Goal: Task Accomplishment & Management: Complete application form

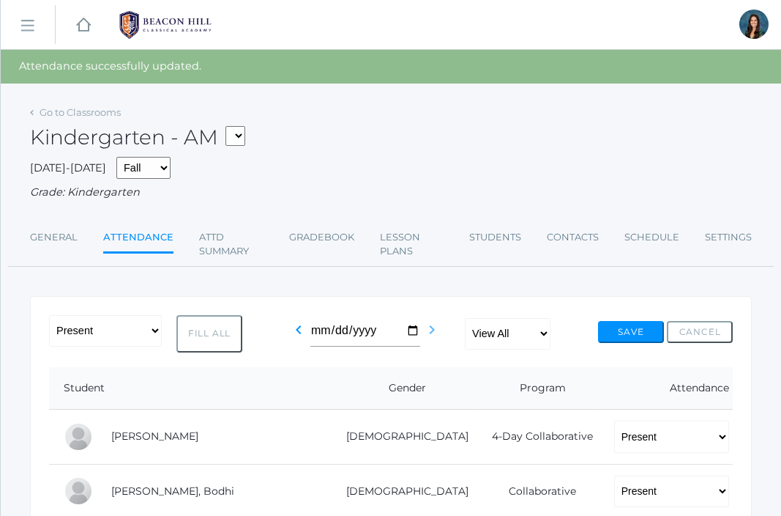
click at [426, 333] on icon "chevron_right" at bounding box center [432, 330] width 18 height 18
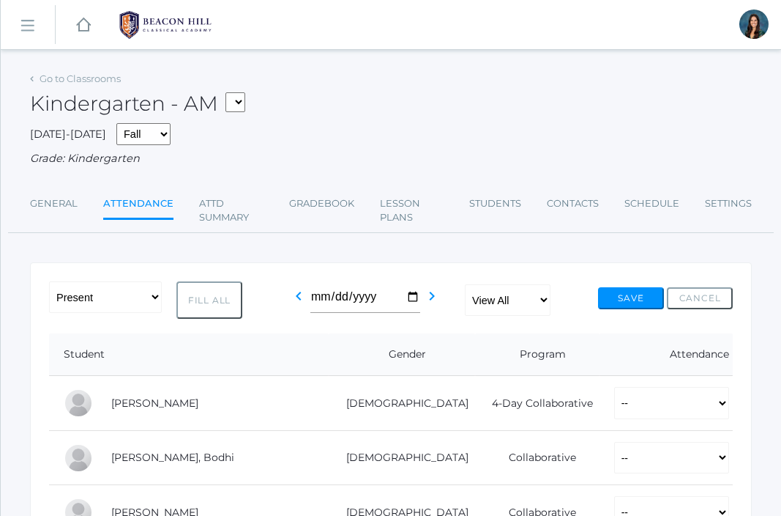
click at [242, 100] on select "*KIND - Kindergarten AM *KIND - Kindergarten PM" at bounding box center [236, 102] width 20 height 20
select select "2131"
click at [230, 92] on select "*KIND - Kindergarten AM *KIND - Kindergarten PM" at bounding box center [236, 102] width 20 height 20
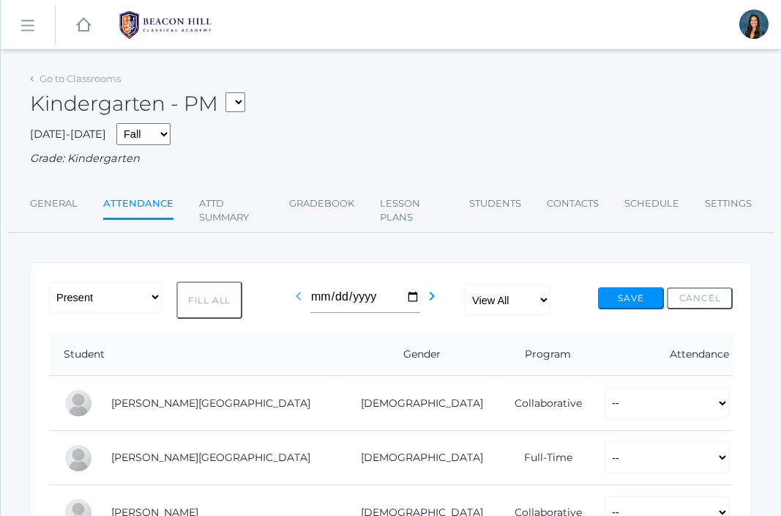
click at [296, 296] on icon "chevron_left" at bounding box center [299, 296] width 18 height 18
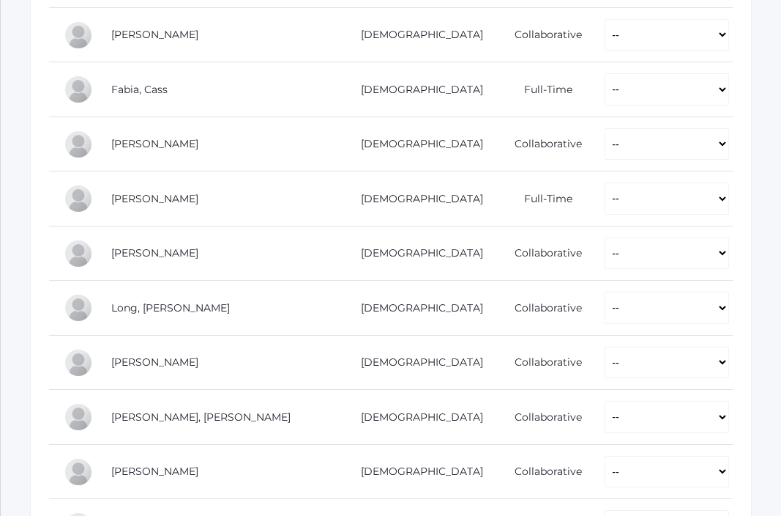
scroll to position [751, 0]
click at [605, 311] on select "-- Present Present-At-Home Tardy Excused Tardy Unexcused Absent Excused Absent …" at bounding box center [667, 306] width 125 height 32
select select "PH"
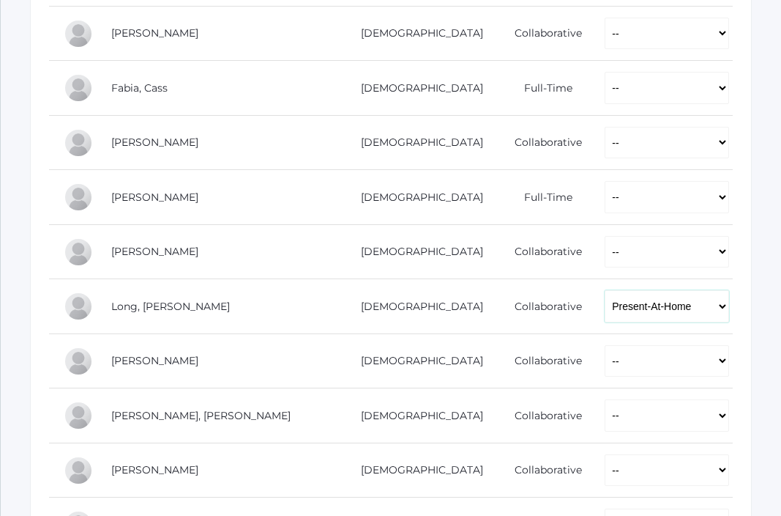
click at [605, 290] on select "-- Present Present-At-Home Tardy Excused Tardy Unexcused Absent Excused Absent …" at bounding box center [667, 306] width 125 height 32
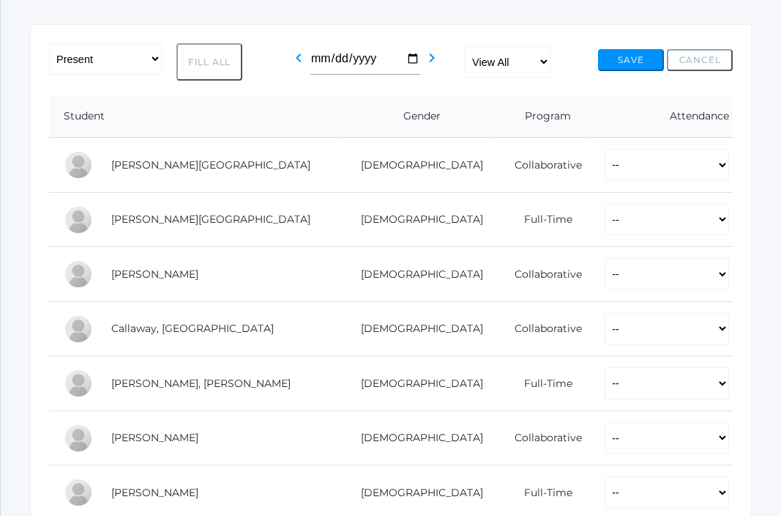
scroll to position [225, 0]
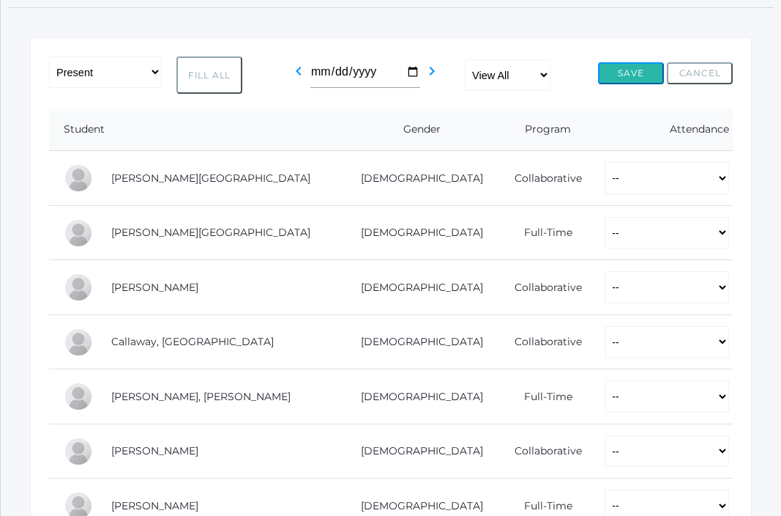
click at [620, 81] on button "Save" at bounding box center [631, 73] width 66 height 22
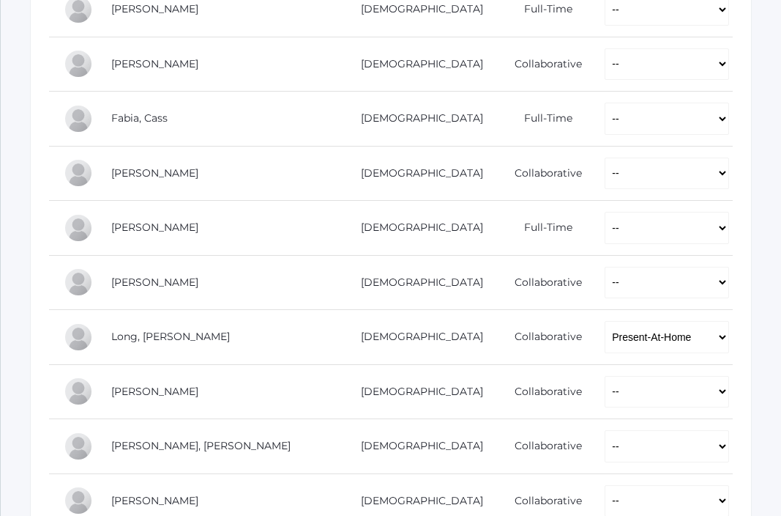
scroll to position [935, 0]
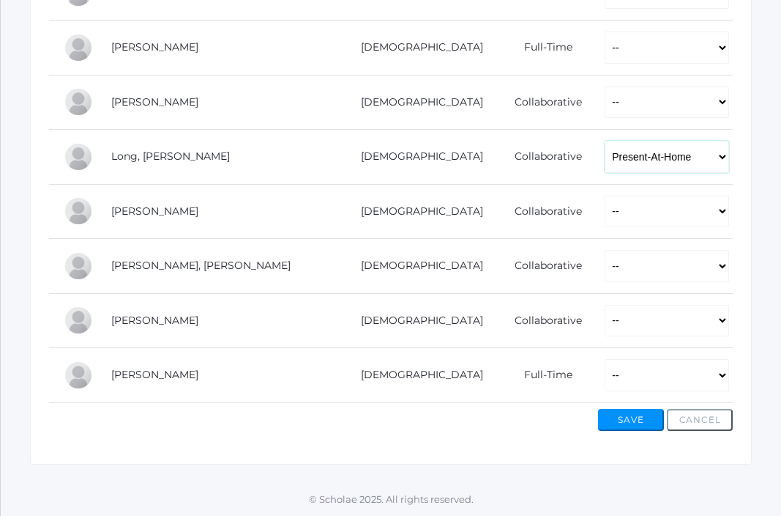
click at [605, 169] on select "-- Present Present-At-Home Tardy Excused Tardy Unexcused Absent Excused Absent …" at bounding box center [667, 157] width 125 height 32
select select "AE"
click at [605, 141] on select "-- Present Present-At-Home Tardy Excused Tardy Unexcused Absent Excused Absent …" at bounding box center [667, 157] width 125 height 32
click at [628, 422] on button "Save" at bounding box center [631, 420] width 66 height 22
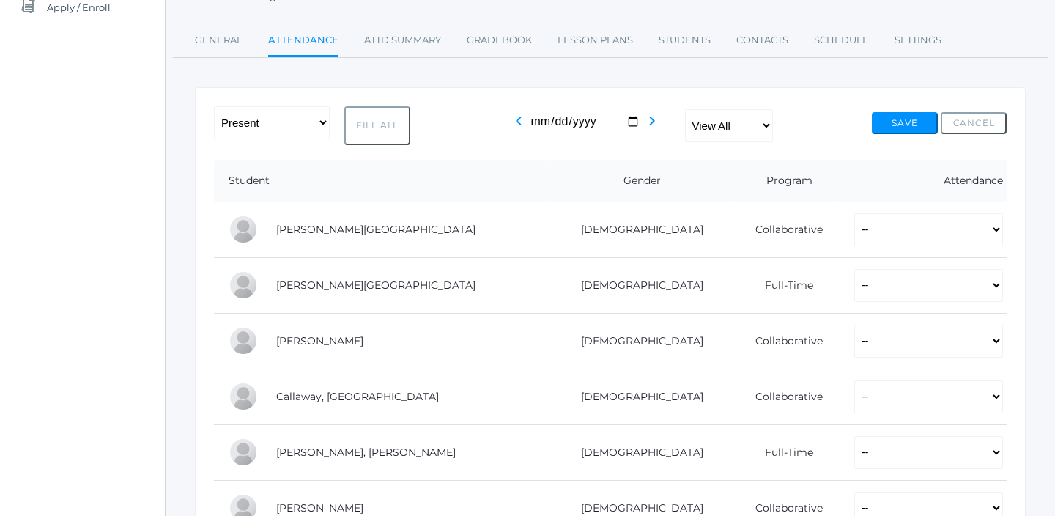
scroll to position [209, 0]
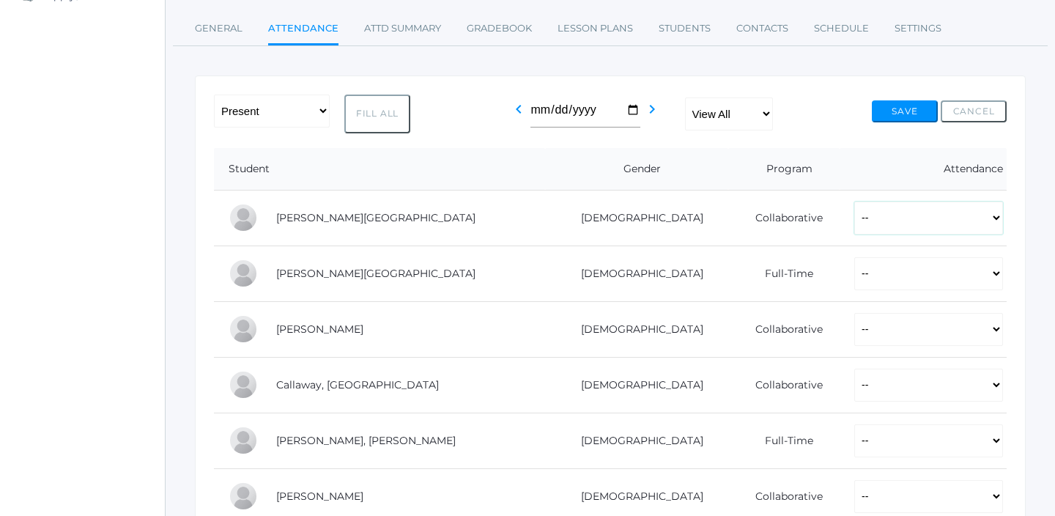
click at [781, 218] on select "-- Present Present-At-Home Tardy Excused Tardy Unexcused Absent Excused Absent …" at bounding box center [928, 217] width 149 height 33
select select "P"
click at [781, 201] on select "-- Present Present-At-Home Tardy Excused Tardy Unexcused Absent Excused Absent …" at bounding box center [928, 217] width 149 height 33
click at [781, 276] on select "-- Present Present-At-Home Tardy Excused Tardy Unexcused Absent Excused Absent …" at bounding box center [928, 273] width 149 height 33
select select "P"
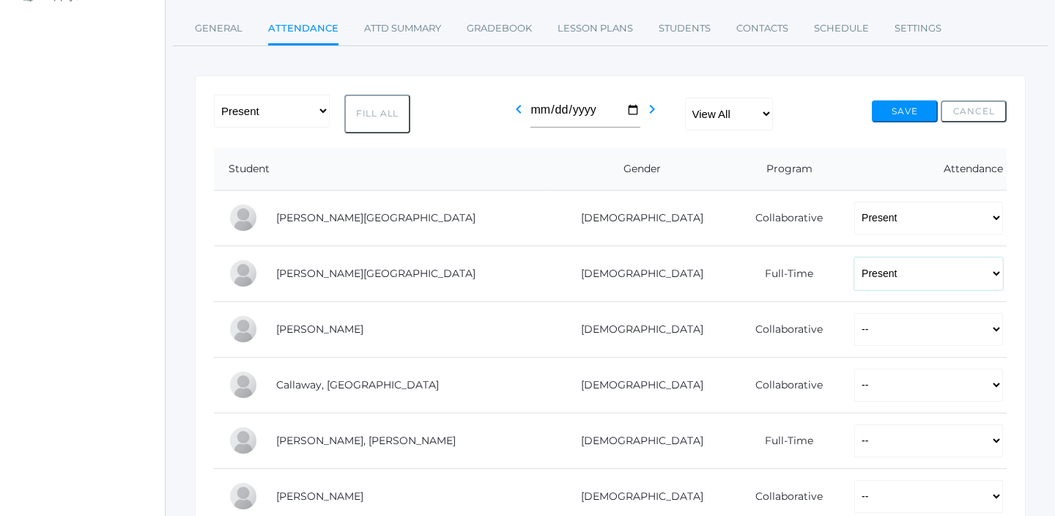
click at [781, 257] on select "-- Present Present-At-Home Tardy Excused Tardy Unexcused Absent Excused Absent …" at bounding box center [928, 273] width 149 height 33
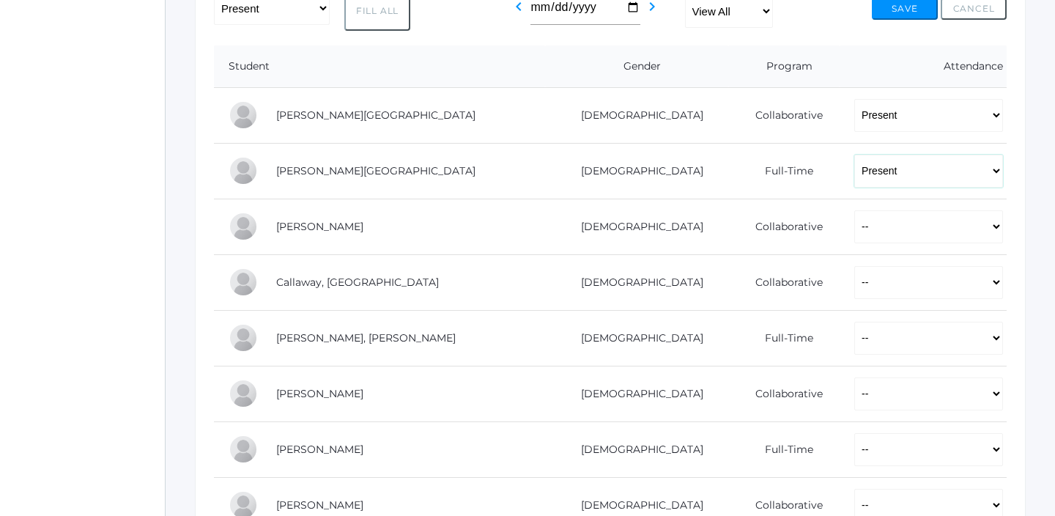
scroll to position [315, 0]
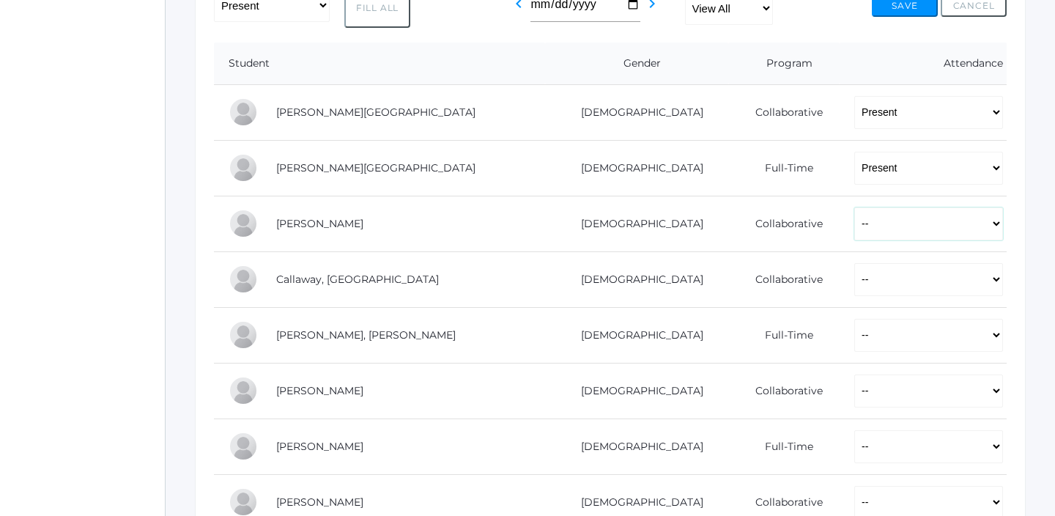
click at [781, 234] on select "-- Present Present-At-Home Tardy Excused Tardy Unexcused Absent Excused Absent …" at bounding box center [928, 223] width 149 height 33
select select "P"
click at [781, 207] on select "-- Present Present-At-Home Tardy Excused Tardy Unexcused Absent Excused Absent …" at bounding box center [928, 223] width 149 height 33
click at [781, 276] on select "-- Present Present-At-Home Tardy Excused Tardy Unexcused Absent Excused Absent …" at bounding box center [928, 279] width 149 height 33
select select "P"
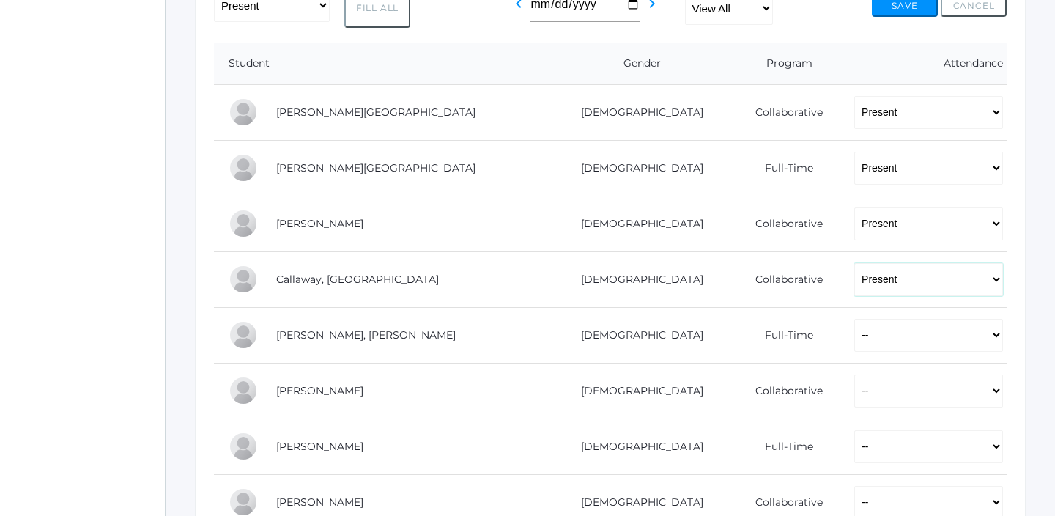
click at [781, 263] on select "-- Present Present-At-Home Tardy Excused Tardy Unexcused Absent Excused Absent …" at bounding box center [928, 279] width 149 height 33
click at [781, 333] on select "-- Present Present-At-Home Tardy Excused Tardy Unexcused Absent Excused Absent …" at bounding box center [928, 335] width 149 height 33
select select "P"
click at [781, 319] on select "-- Present Present-At-Home Tardy Excused Tardy Unexcused Absent Excused Absent …" at bounding box center [928, 335] width 149 height 33
click at [781, 344] on select "-- Present Present-At-Home Tardy Excused Tardy Unexcused Absent Excused Absent …" at bounding box center [928, 335] width 149 height 33
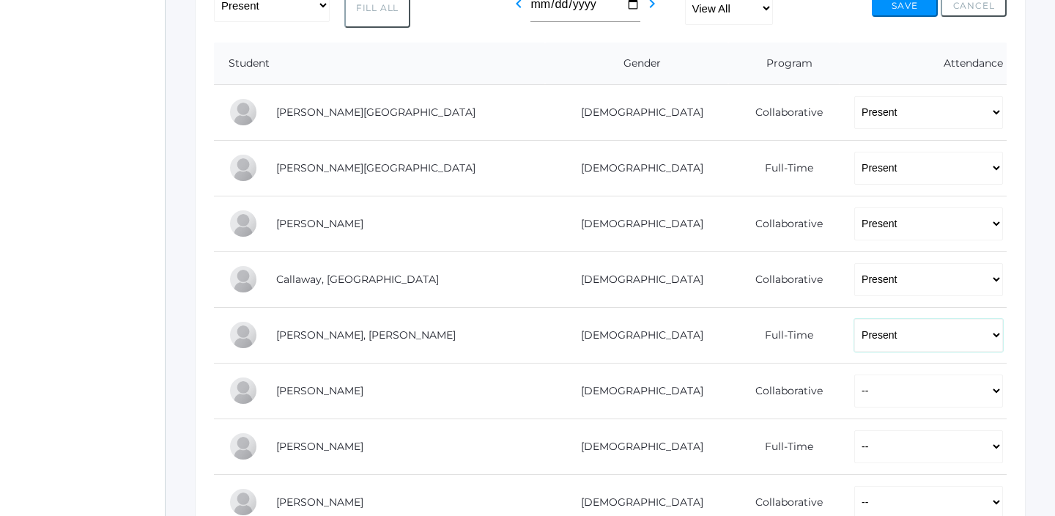
click at [781, 319] on select "-- Present Present-At-Home Tardy Excused Tardy Unexcused Absent Excused Absent …" at bounding box center [928, 335] width 149 height 33
click at [781, 395] on select "-- Present Present-At-Home Tardy Excused Tardy Unexcused Absent Excused Absent …" at bounding box center [928, 390] width 149 height 33
select select "P"
click at [781, 374] on select "-- Present Present-At-Home Tardy Excused Tardy Unexcused Absent Excused Absent …" at bounding box center [928, 390] width 149 height 33
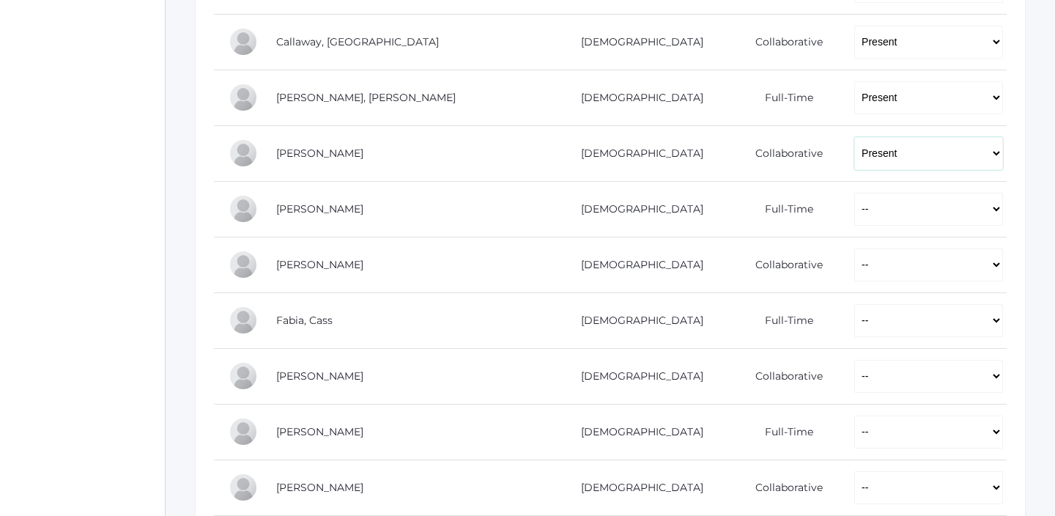
scroll to position [562, 0]
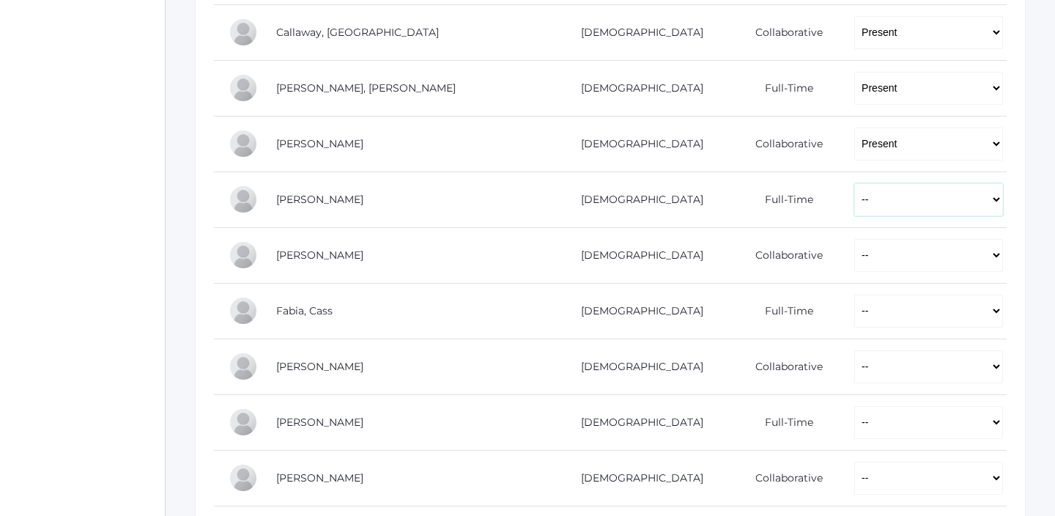
click at [781, 205] on select "-- Present Present-At-Home Tardy Excused Tardy Unexcused Absent Excused Absent …" at bounding box center [928, 199] width 149 height 33
select select "P"
click at [781, 183] on select "-- Present Present-At-Home Tardy Excused Tardy Unexcused Absent Excused Absent …" at bounding box center [928, 199] width 149 height 33
click at [781, 253] on select "-- Present Present-At-Home Tardy Excused Tardy Unexcused Absent Excused Absent …" at bounding box center [928, 255] width 149 height 33
select select "AE"
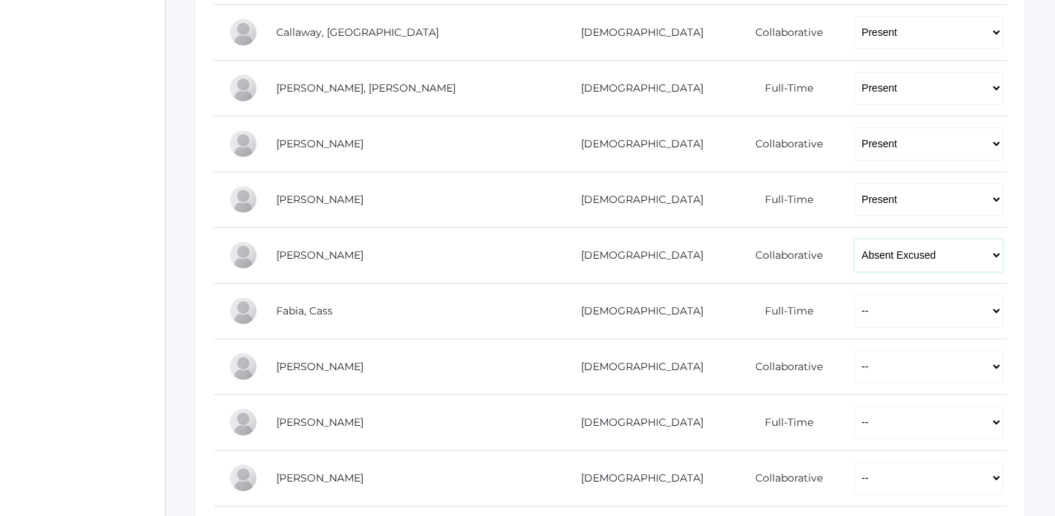
click at [781, 239] on select "-- Present Present-At-Home Tardy Excused Tardy Unexcused Absent Excused Absent …" at bounding box center [928, 255] width 149 height 33
click at [781, 312] on select "-- Present Present-At-Home Tardy Excused Tardy Unexcused Absent Excused Absent …" at bounding box center [928, 310] width 149 height 33
select select "P"
click at [781, 294] on select "-- Present Present-At-Home Tardy Excused Tardy Unexcused Absent Excused Absent …" at bounding box center [928, 310] width 149 height 33
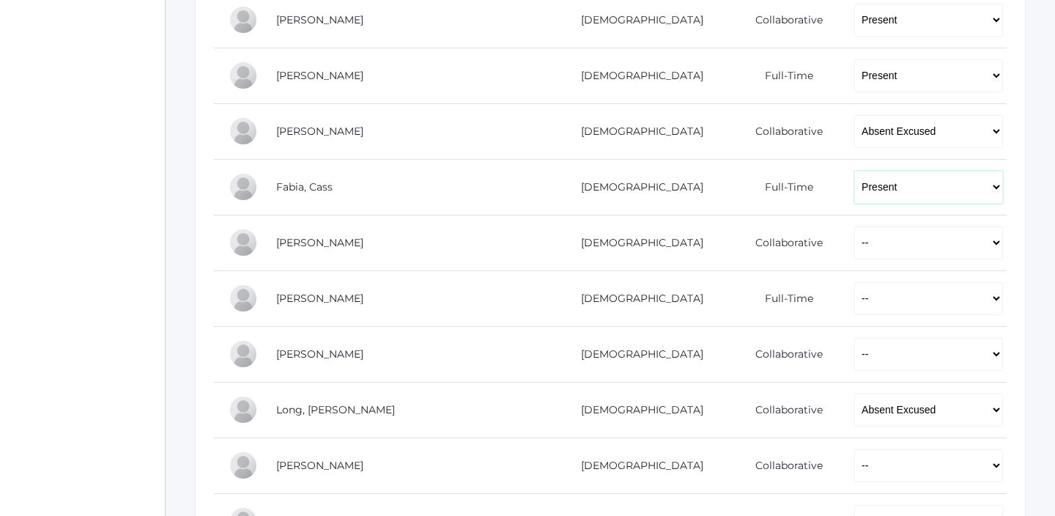
scroll to position [692, 0]
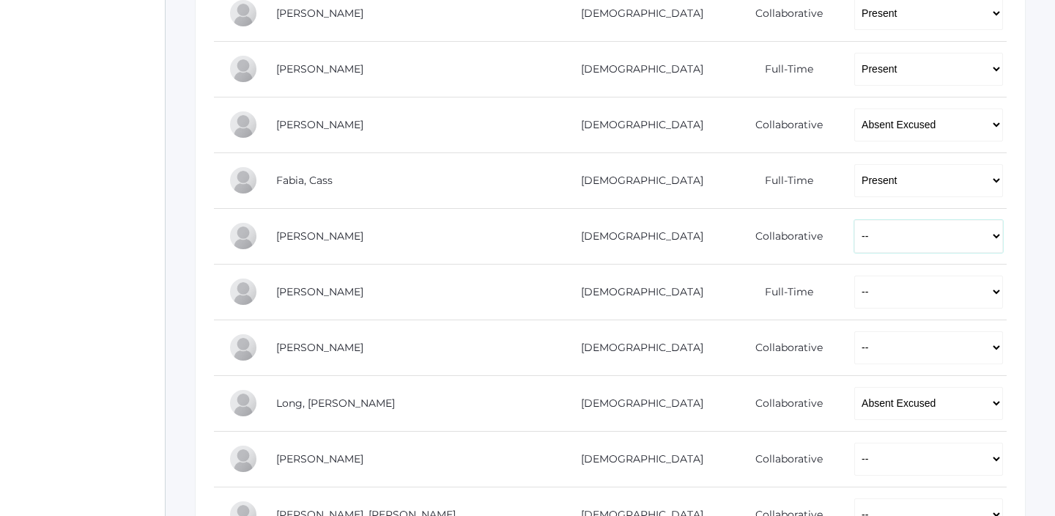
click at [781, 245] on select "-- Present Present-At-Home Tardy Excused Tardy Unexcused Absent Excused Absent …" at bounding box center [928, 236] width 149 height 33
select select "P"
click at [781, 220] on select "-- Present Present-At-Home Tardy Excused Tardy Unexcused Absent Excused Absent …" at bounding box center [928, 236] width 149 height 33
click at [781, 280] on select "-- Present Present-At-Home Tardy Excused Tardy Unexcused Absent Excused Absent …" at bounding box center [928, 291] width 149 height 33
select select "P"
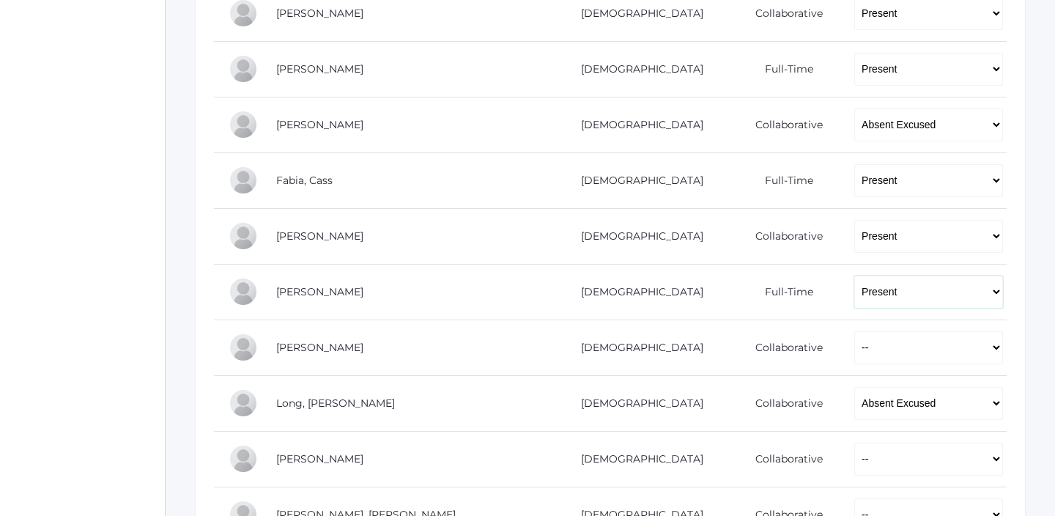
click at [781, 275] on select "-- Present Present-At-Home Tardy Excused Tardy Unexcused Absent Excused Absent …" at bounding box center [928, 291] width 149 height 33
click at [781, 341] on select "-- Present Present-At-Home Tardy Excused Tardy Unexcused Absent Excused Absent …" at bounding box center [928, 347] width 149 height 33
select select "P"
click at [781, 331] on select "-- Present Present-At-Home Tardy Excused Tardy Unexcused Absent Excused Absent …" at bounding box center [928, 347] width 149 height 33
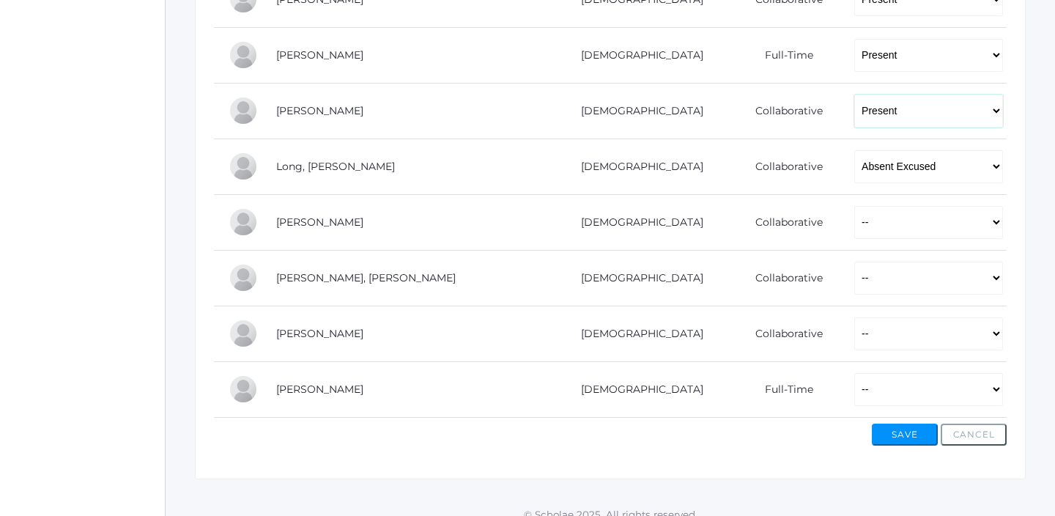
scroll to position [946, 0]
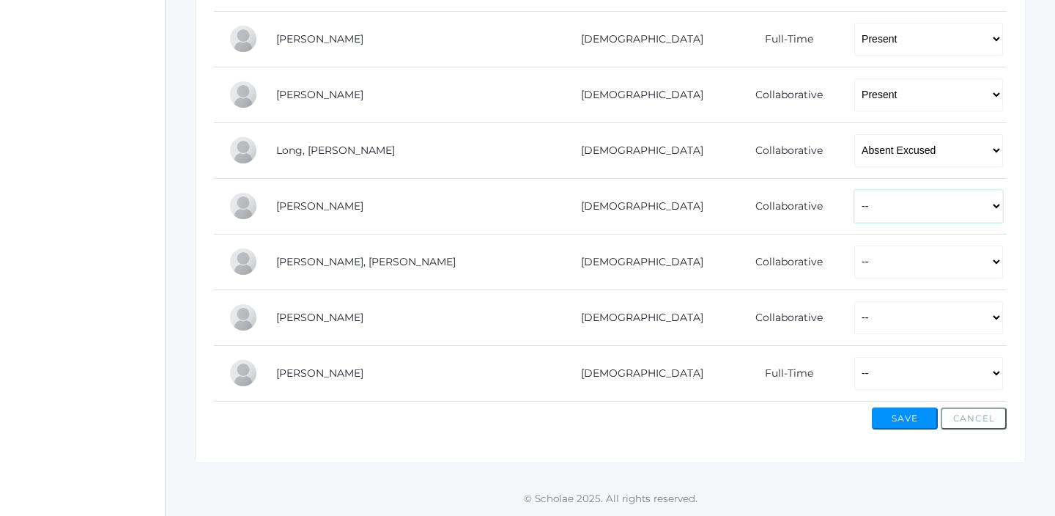
click at [781, 208] on select "-- Present Present-At-Home Tardy Excused Tardy Unexcused Absent Excused Absent …" at bounding box center [928, 206] width 149 height 33
select select "P"
click at [781, 190] on select "-- Present Present-At-Home Tardy Excused Tardy Unexcused Absent Excused Absent …" at bounding box center [928, 206] width 149 height 33
click at [781, 254] on select "-- Present Present-At-Home Tardy Excused Tardy Unexcused Absent Excused Absent …" at bounding box center [928, 261] width 149 height 33
select select "P"
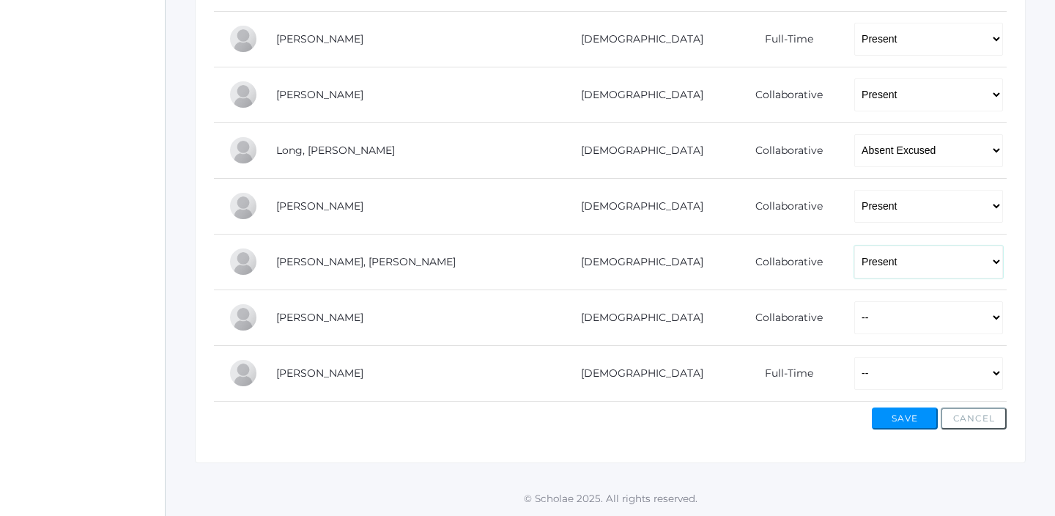
click at [781, 245] on select "-- Present Present-At-Home Tardy Excused Tardy Unexcused Absent Excused Absent …" at bounding box center [928, 261] width 149 height 33
click at [781, 315] on select "-- Present Present-At-Home Tardy Excused Tardy Unexcused Absent Excused Absent …" at bounding box center [928, 317] width 149 height 33
select select "P"
click at [781, 301] on select "-- Present Present-At-Home Tardy Excused Tardy Unexcused Absent Excused Absent …" at bounding box center [928, 317] width 149 height 33
click at [781, 374] on select "-- Present Present-At-Home Tardy Excused Tardy Unexcused Absent Excused Absent …" at bounding box center [928, 373] width 149 height 33
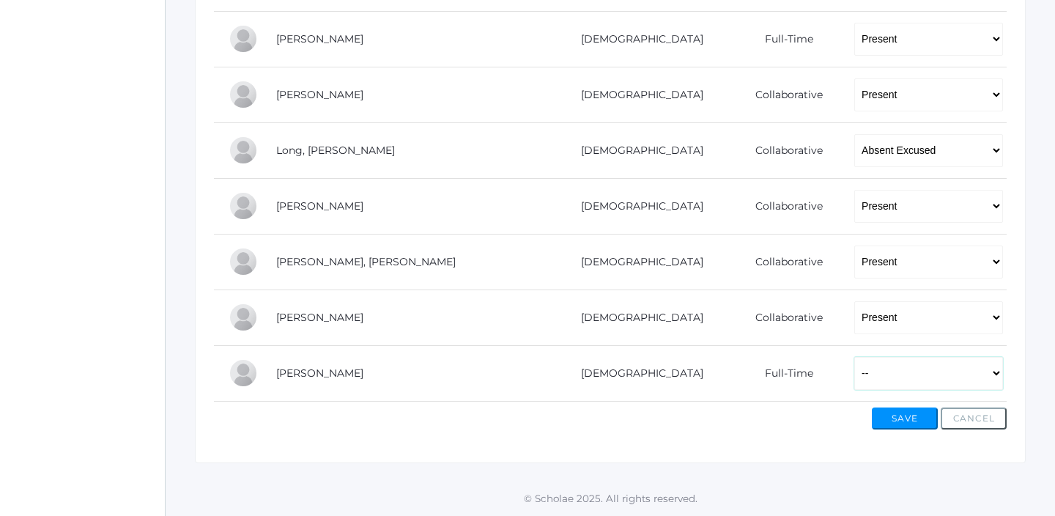
select select "P"
click at [781, 357] on select "-- Present Present-At-Home Tardy Excused Tardy Unexcused Absent Excused Absent …" at bounding box center [928, 373] width 149 height 33
click at [781, 417] on button "Save" at bounding box center [905, 418] width 66 height 22
